Goal: Task Accomplishment & Management: Manage account settings

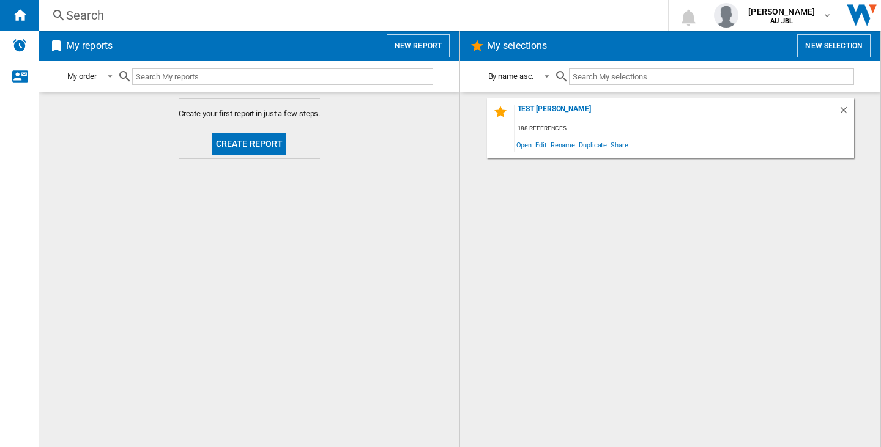
click at [436, 58] on div "My reports New report" at bounding box center [249, 46] width 420 height 31
click at [435, 51] on button "New report" at bounding box center [418, 45] width 63 height 23
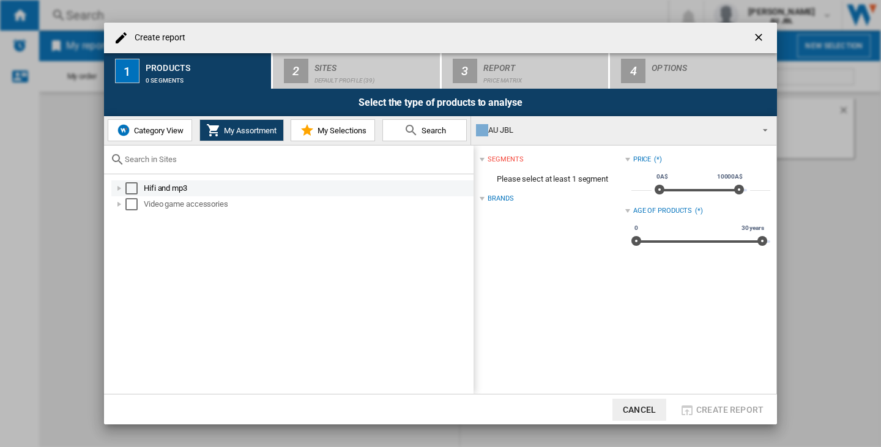
click at [136, 183] on div "Select" at bounding box center [131, 188] width 12 height 12
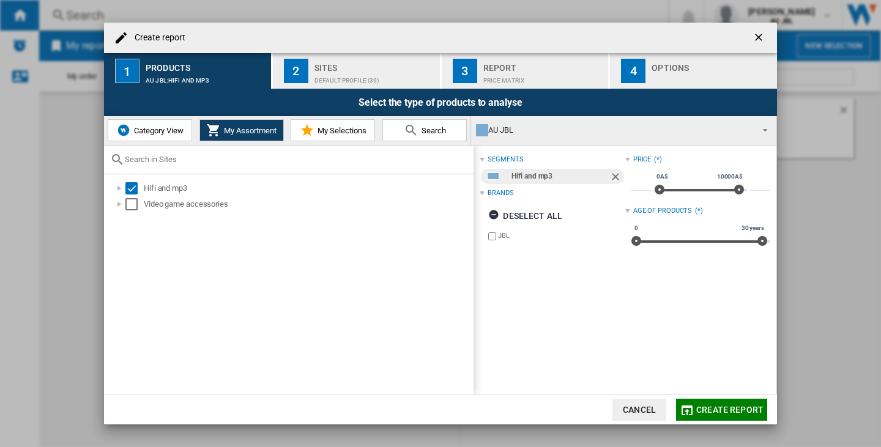
click at [315, 62] on div "Sites" at bounding box center [375, 64] width 121 height 13
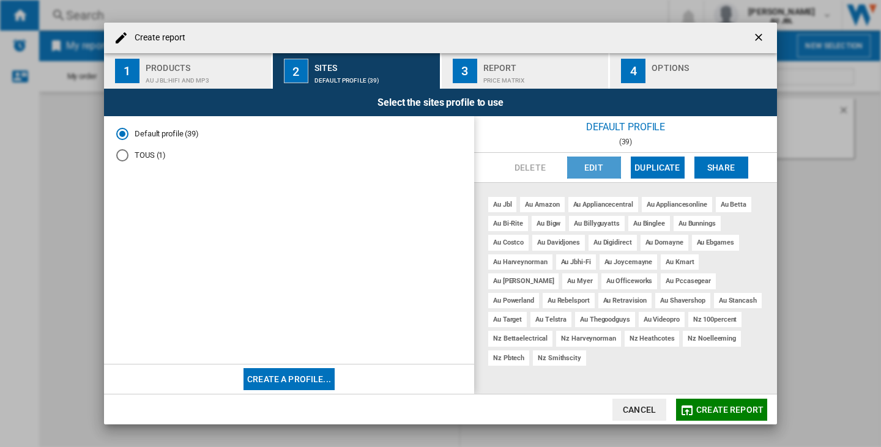
click at [592, 160] on button "Edit" at bounding box center [594, 168] width 54 height 22
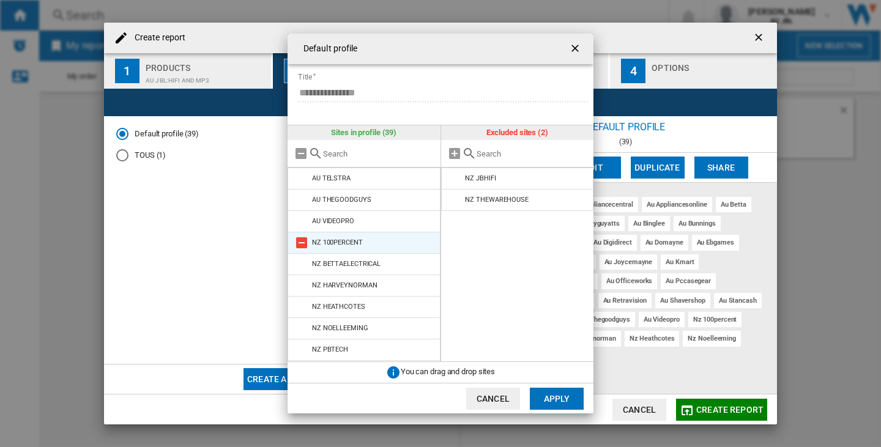
scroll to position [642, 0]
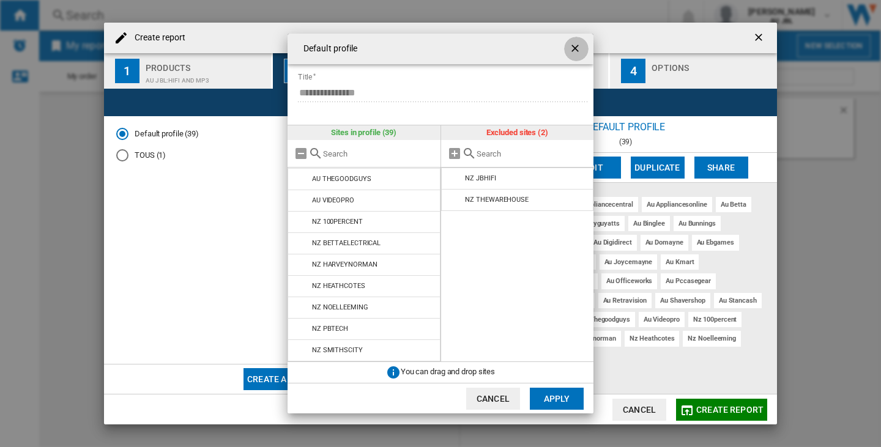
click at [575, 51] on ng-md-icon "getI18NText('BUTTONS.CLOSE_DIALOG')" at bounding box center [576, 49] width 15 height 15
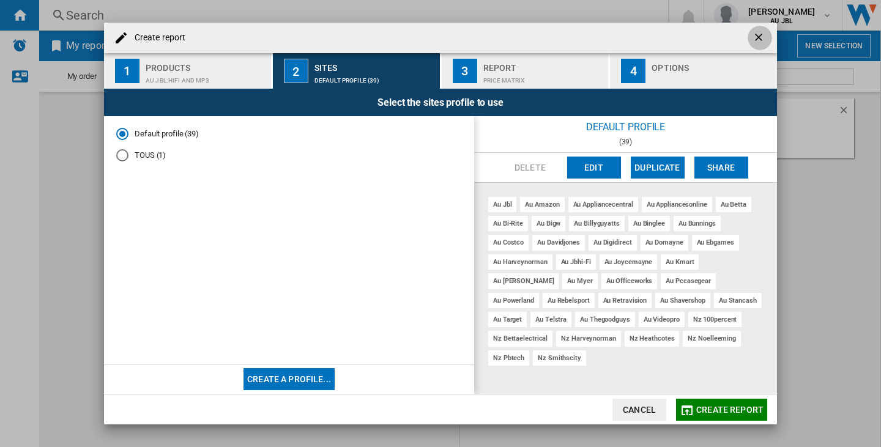
click at [759, 42] on ng-md-icon "getI18NText('BUTTONS.CLOSE_DIALOG')" at bounding box center [760, 38] width 15 height 15
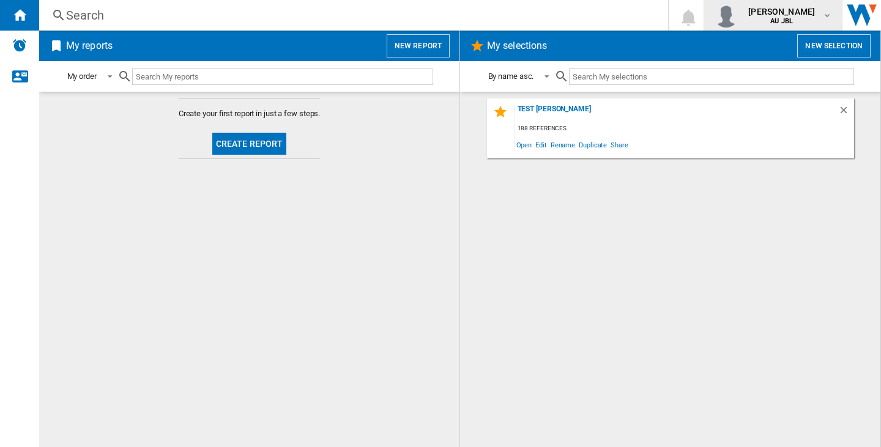
click at [780, 20] on b "AU JBL" at bounding box center [782, 21] width 23 height 8
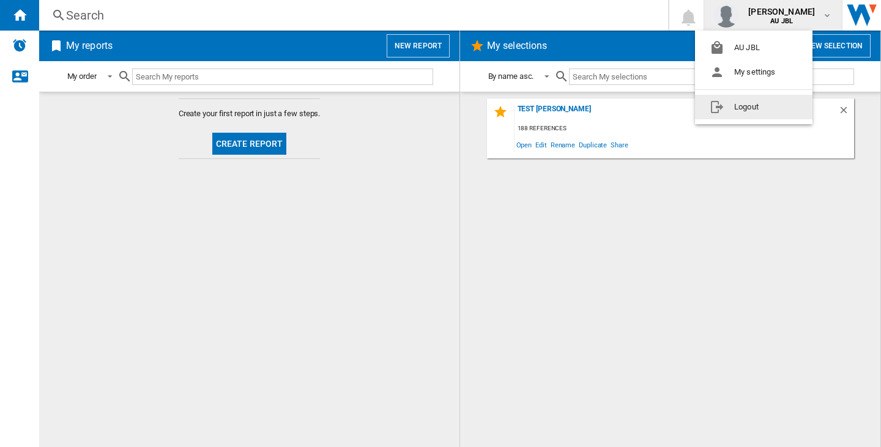
click at [774, 117] on button "Logout" at bounding box center [754, 107] width 118 height 24
